Goal: Information Seeking & Learning: Compare options

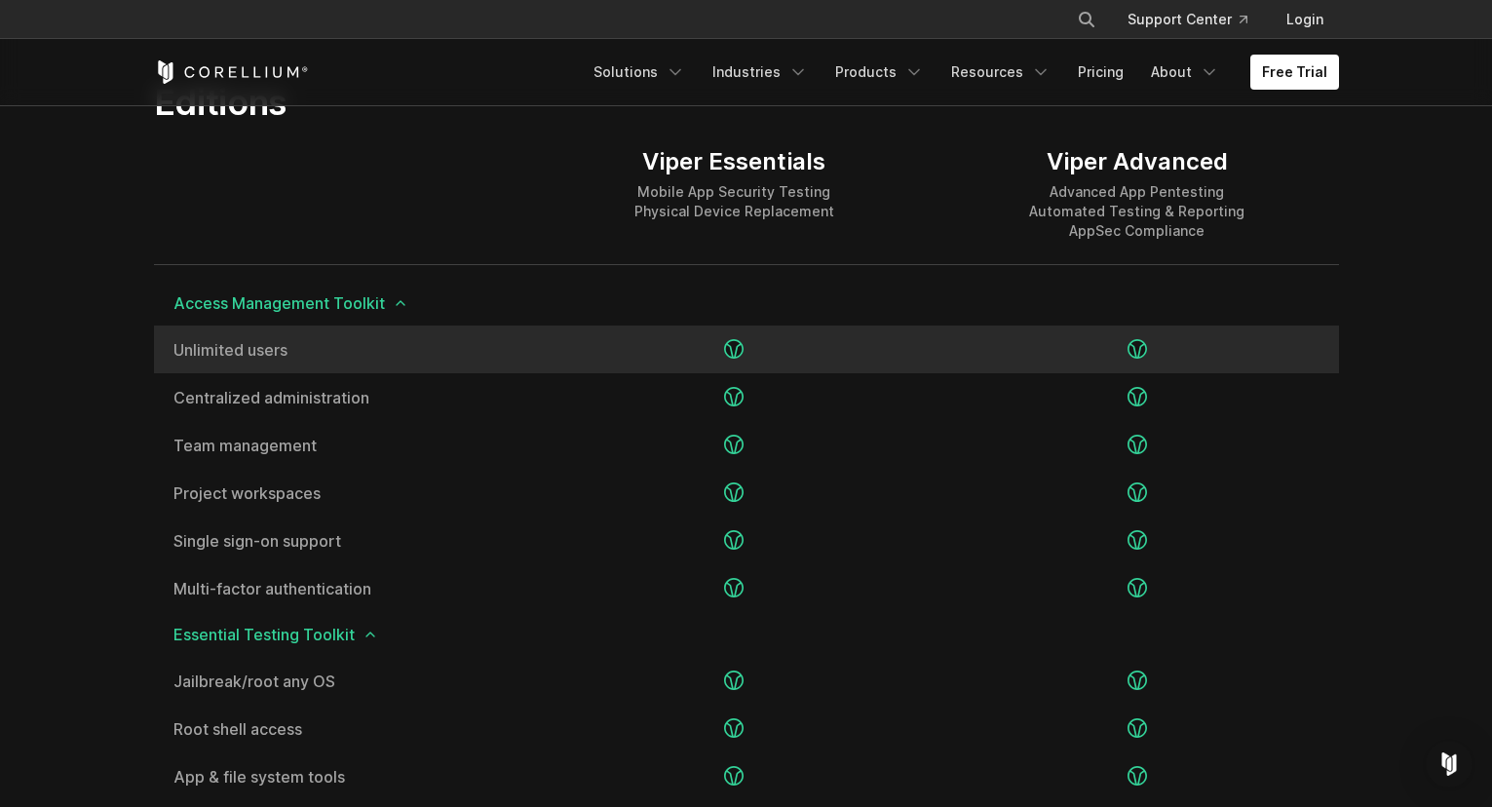
scroll to position [2338, 0]
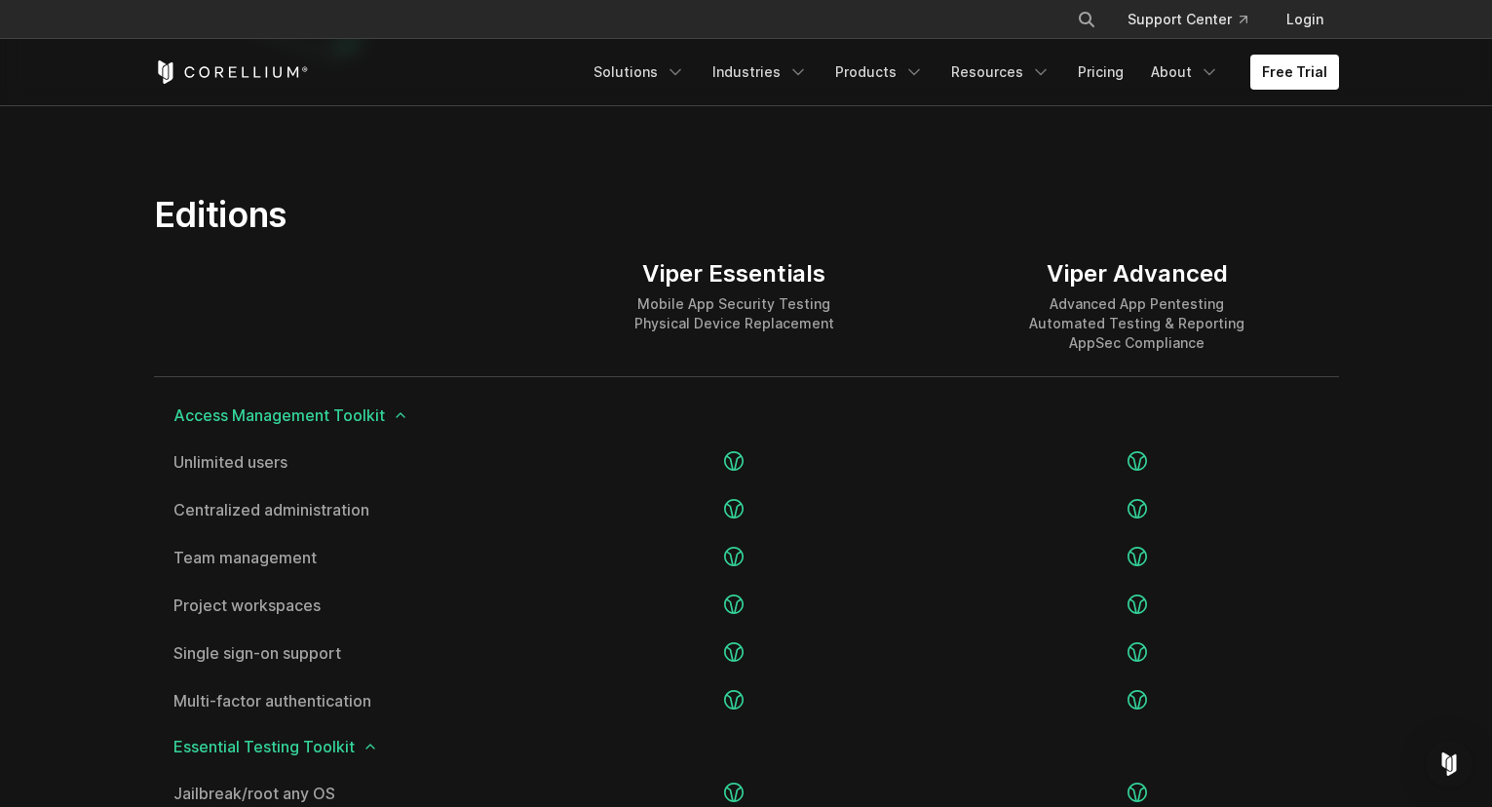
click at [399, 292] on div at bounding box center [343, 306] width 379 height 140
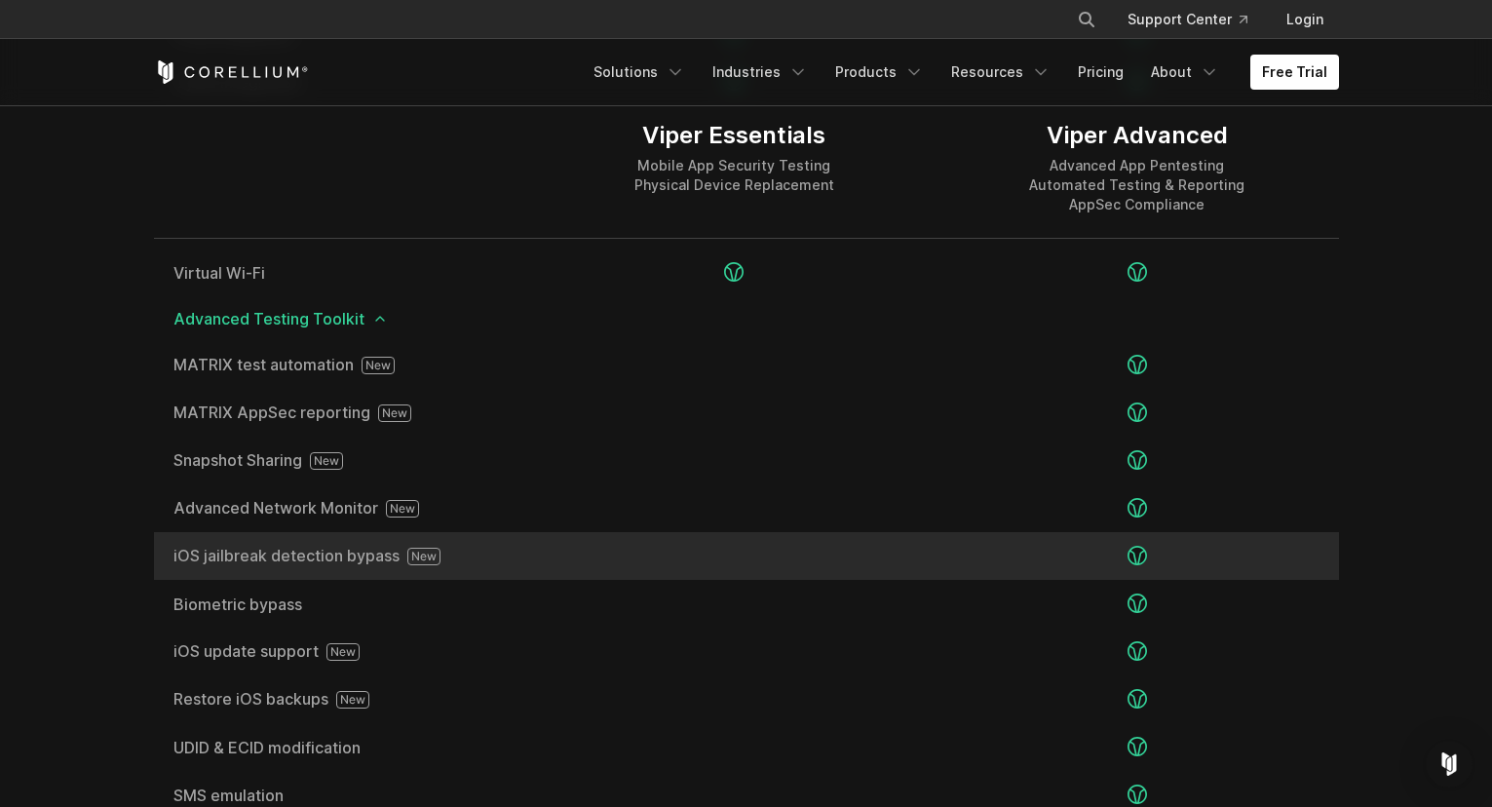
scroll to position [3242, 0]
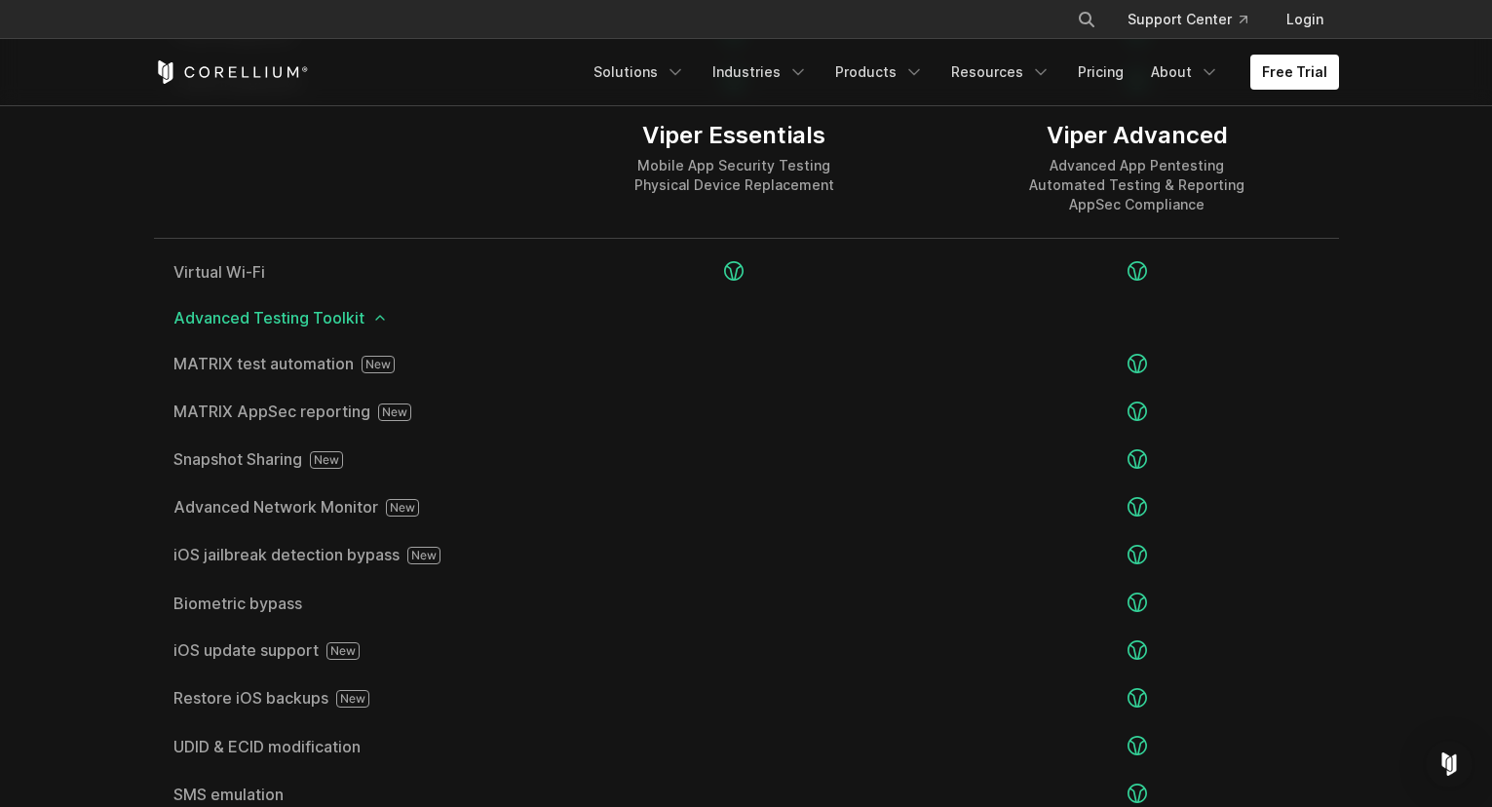
click at [52, 349] on section "Editions Viper Essentials Mobile App Security Testing Physical Device Replaceme…" at bounding box center [746, 245] width 1492 height 2036
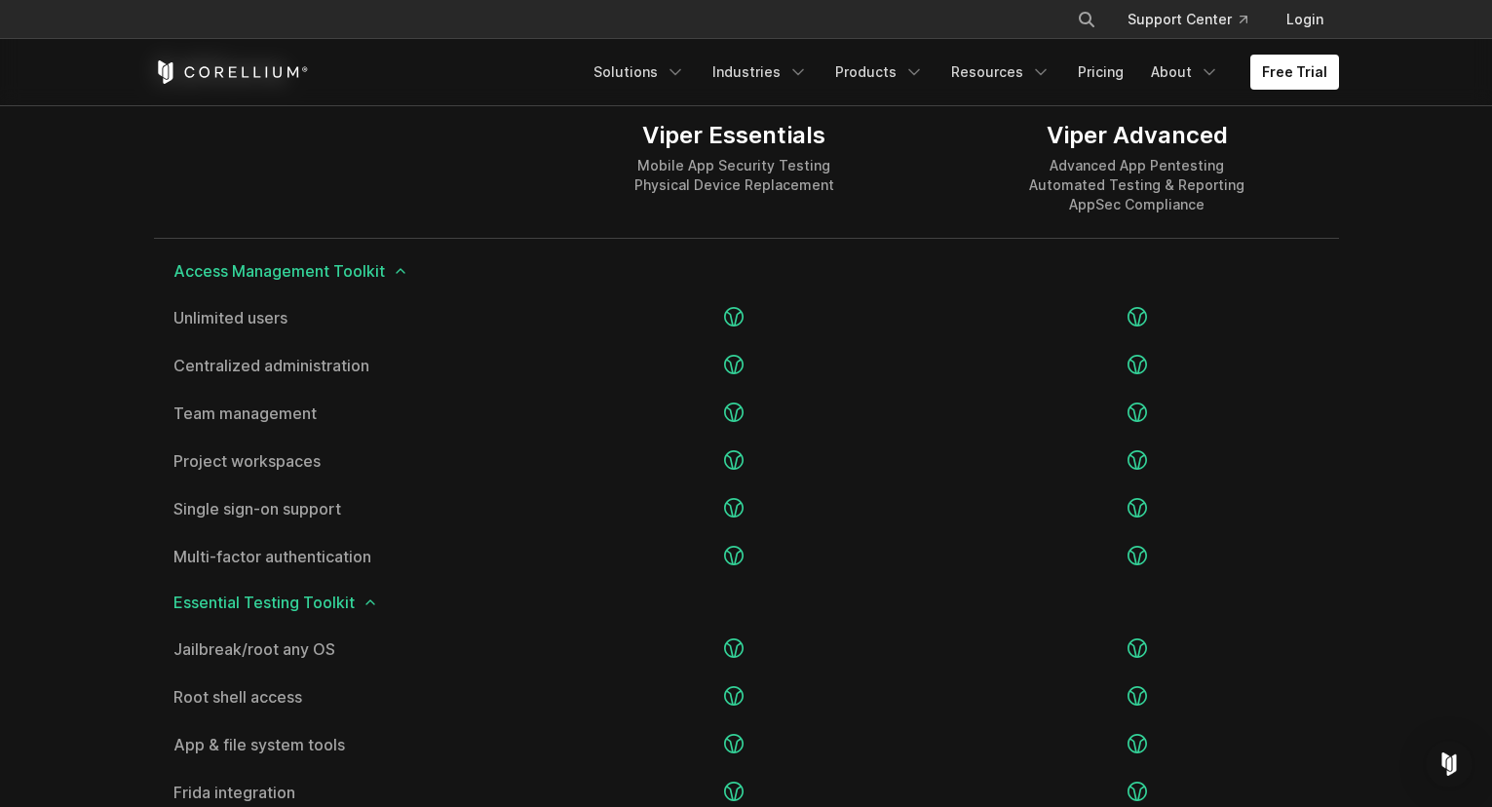
scroll to position [2415, 0]
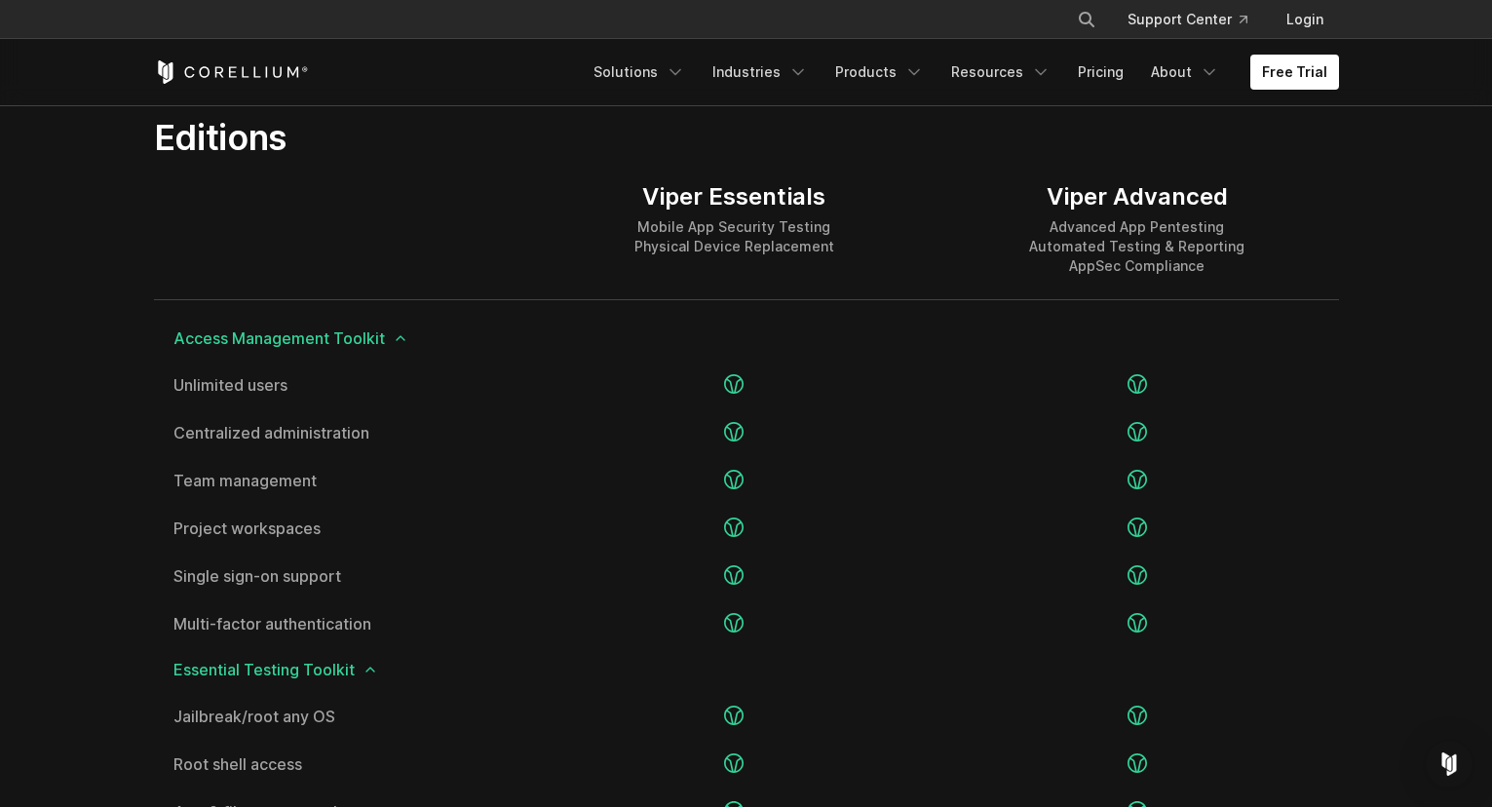
click at [586, 196] on div "Viper Essentials Mobile App Security Testing Physical Device Replacement" at bounding box center [734, 229] width 402 height 140
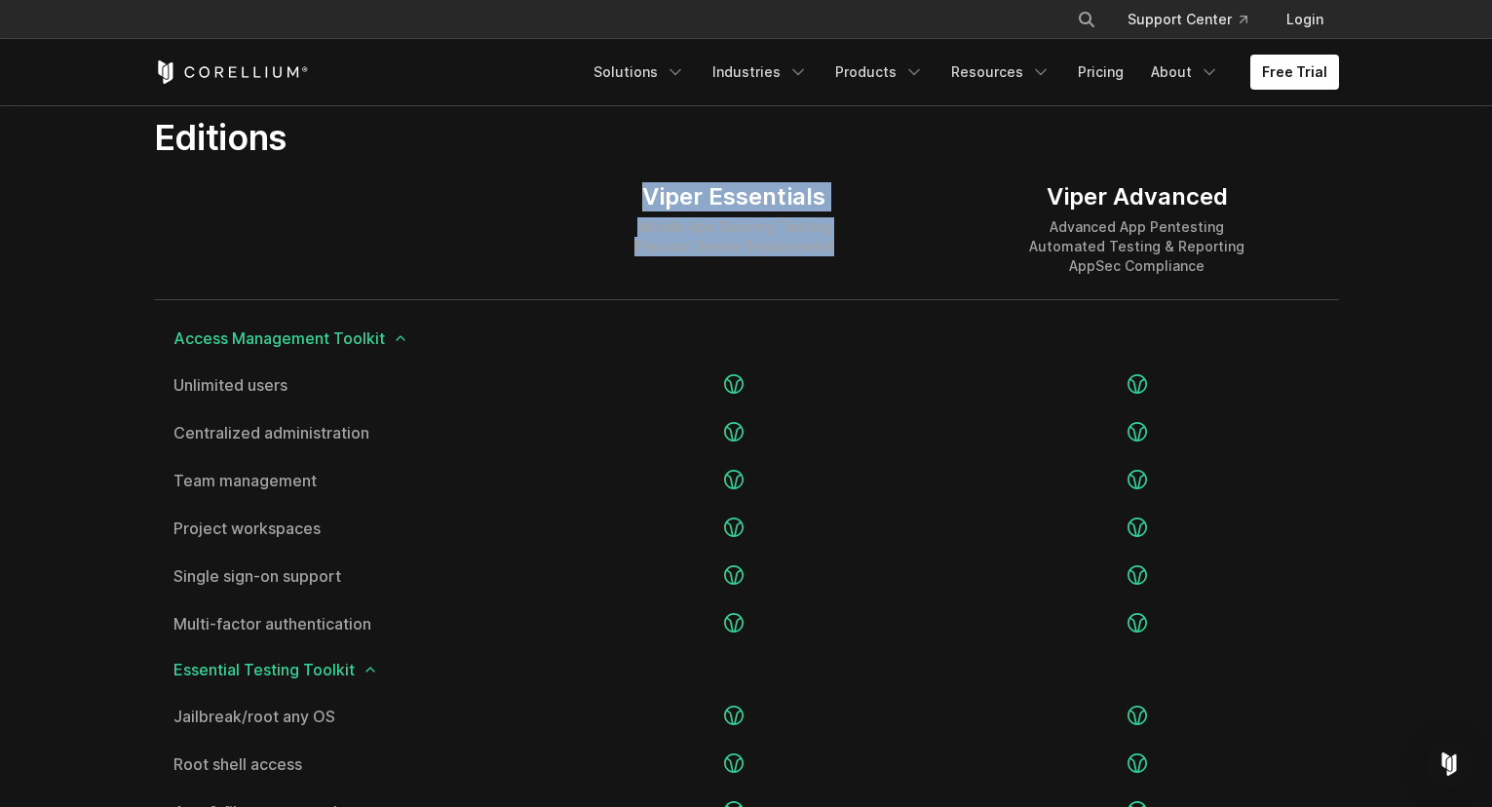
drag, startPoint x: 595, startPoint y: 187, endPoint x: 917, endPoint y: 266, distance: 331.1
click at [917, 266] on div "Viper Essentials Mobile App Security Testing Physical Device Replacement" at bounding box center [734, 229] width 402 height 140
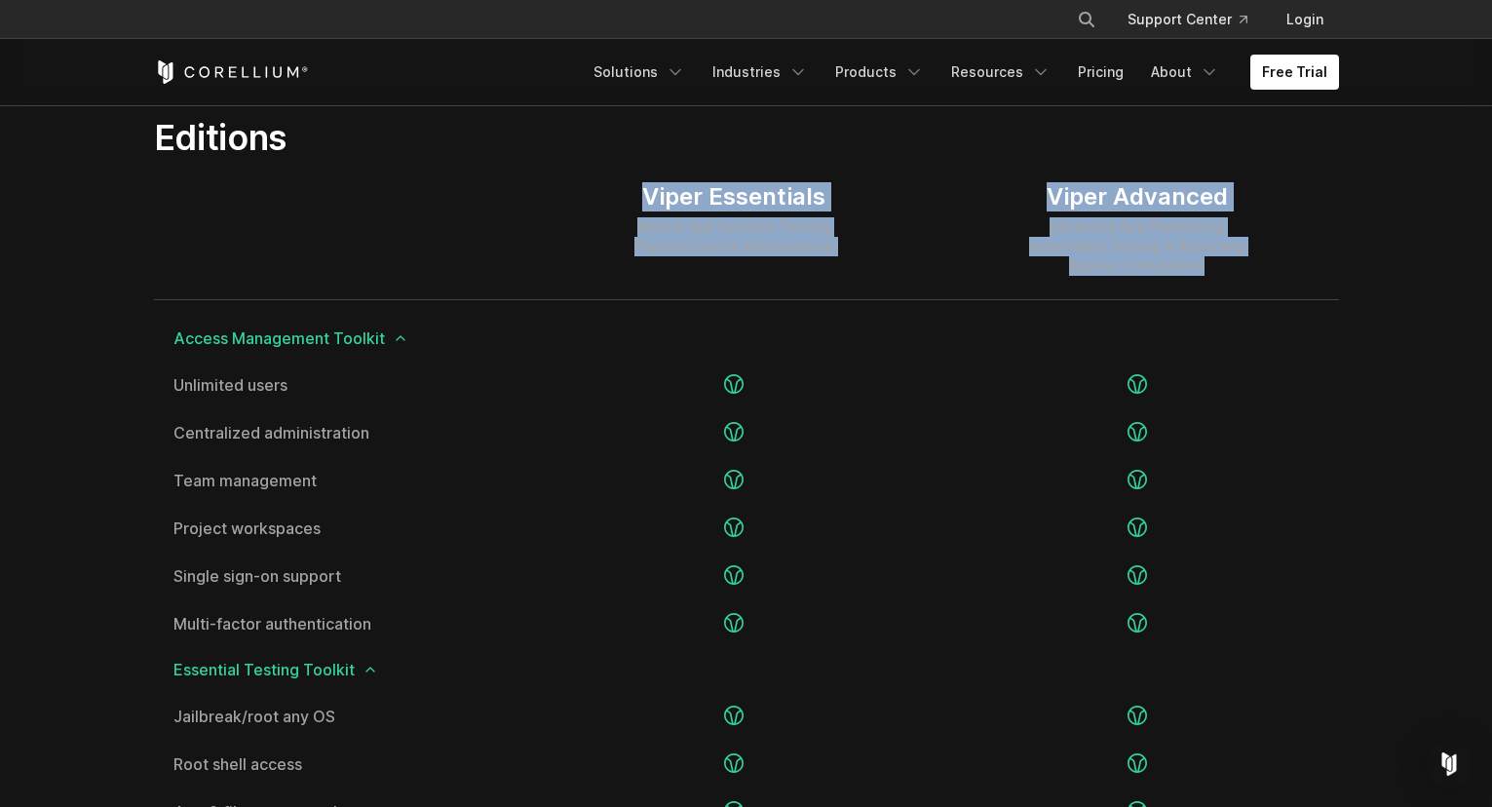
drag, startPoint x: 630, startPoint y: 190, endPoint x: 1136, endPoint y: 294, distance: 516.3
click at [1136, 294] on div "Viper Essentials Mobile App Security Testing Physical Device Replacement Viper …" at bounding box center [746, 229] width 1185 height 141
click at [1136, 294] on div "Viper Advanced Advanced App Pentesting Automated Testing & Reporting AppSec Com…" at bounding box center [1136, 229] width 402 height 140
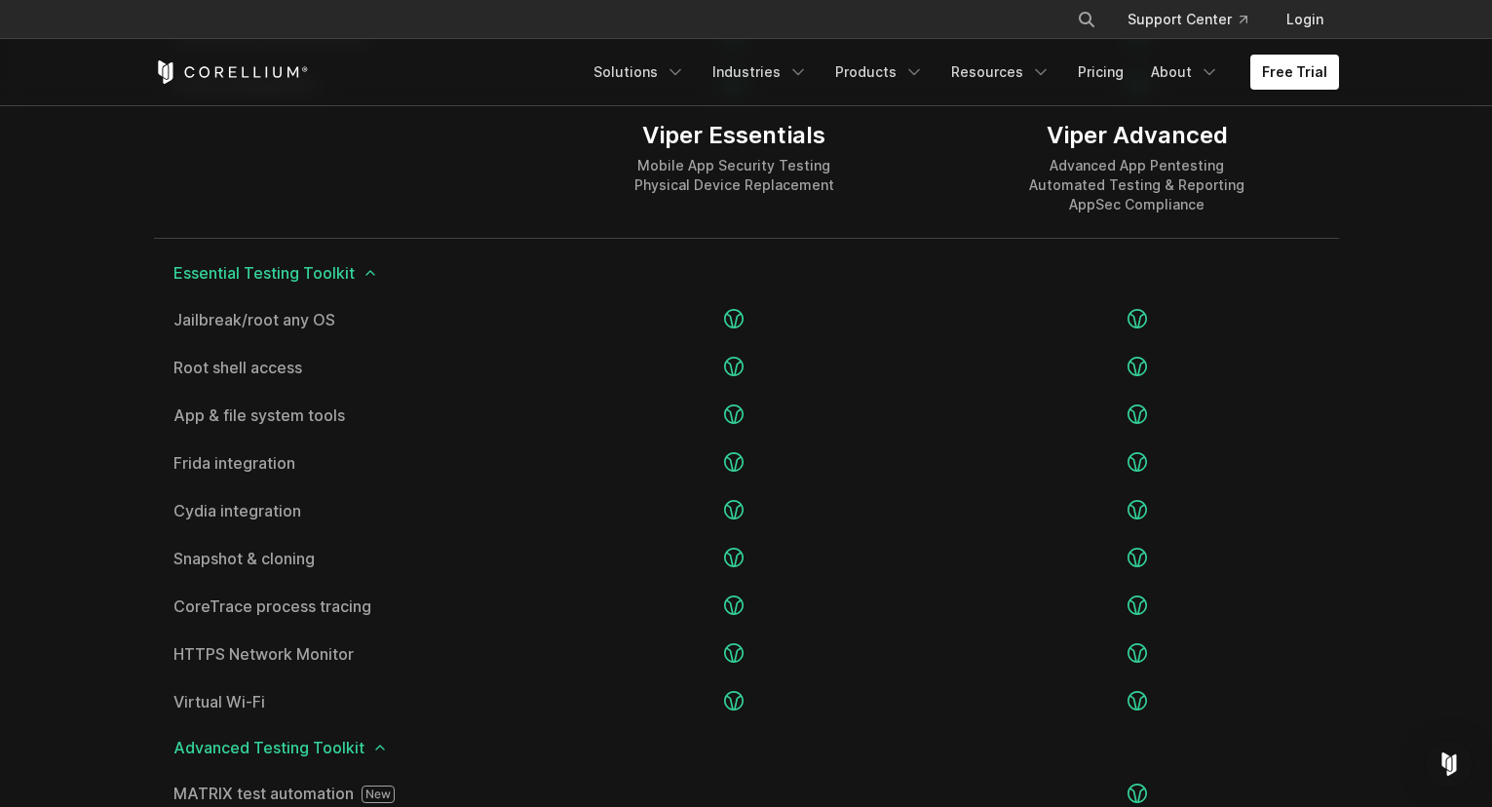
scroll to position [3218, 0]
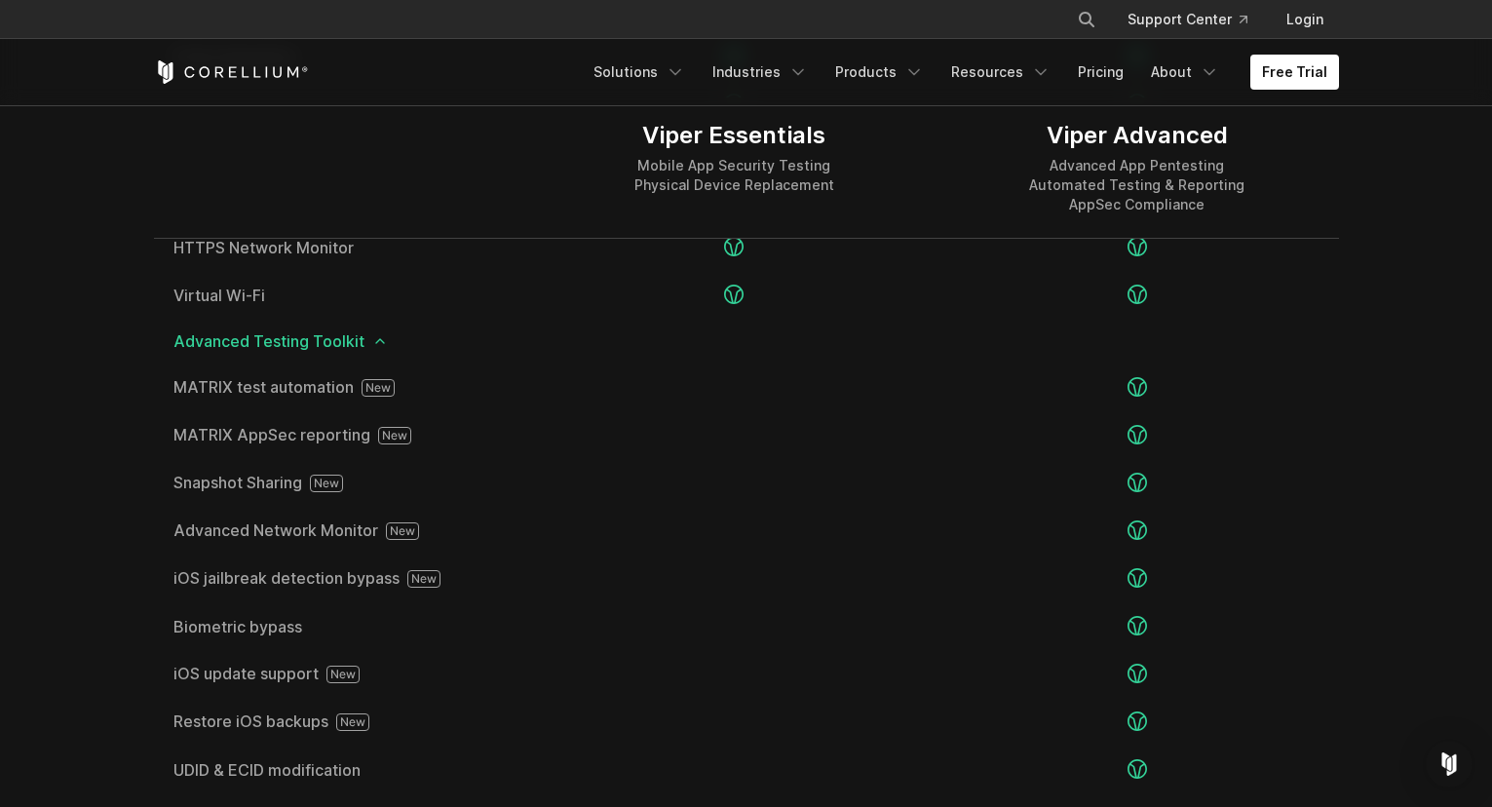
click at [120, 511] on section "Editions Viper Essentials Mobile App Security Testing Physical Device Replaceme…" at bounding box center [746, 269] width 1492 height 2036
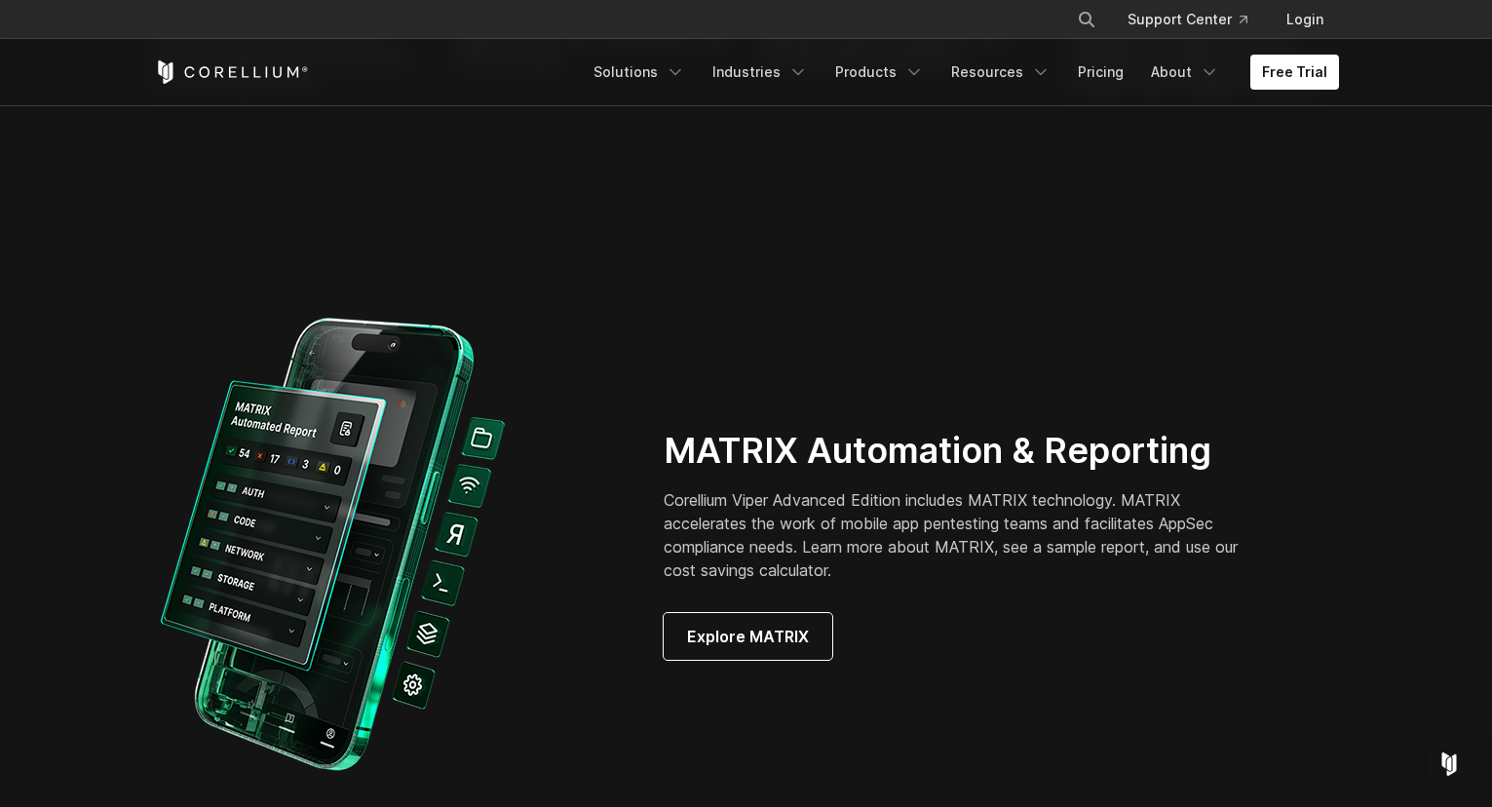
scroll to position [2598, 0]
